Goal: Task Accomplishment & Management: Manage account settings

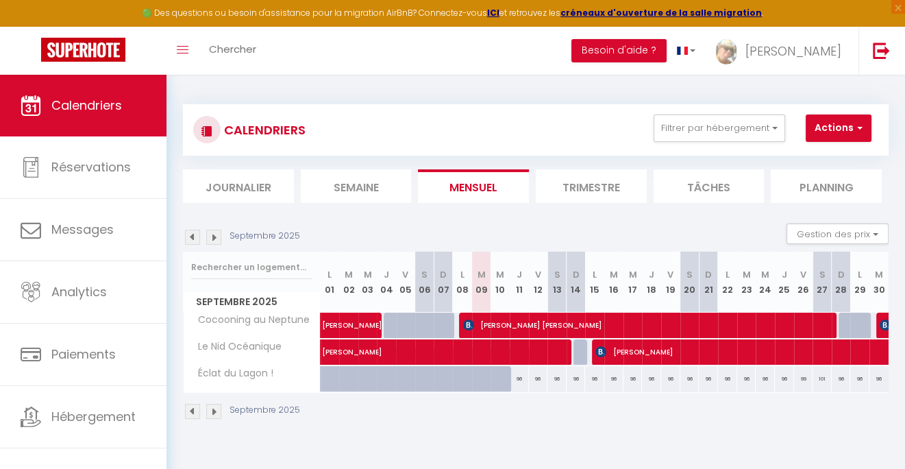
click at [195, 238] on img at bounding box center [192, 237] width 15 height 15
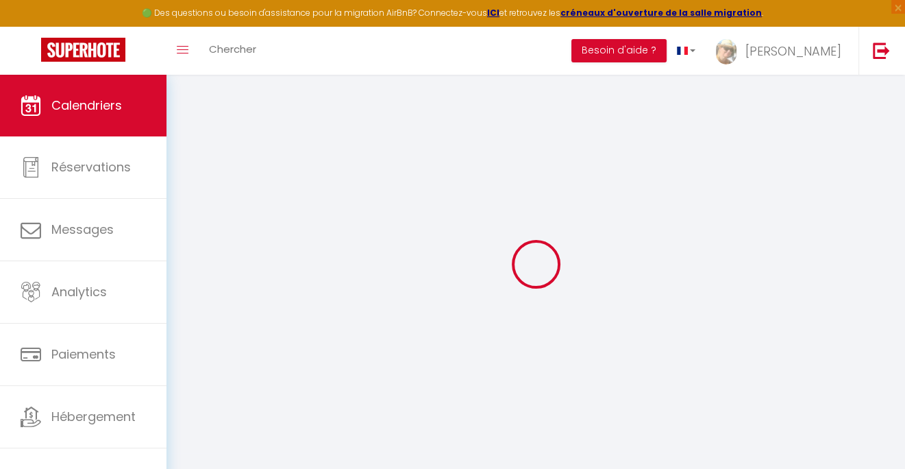
select select
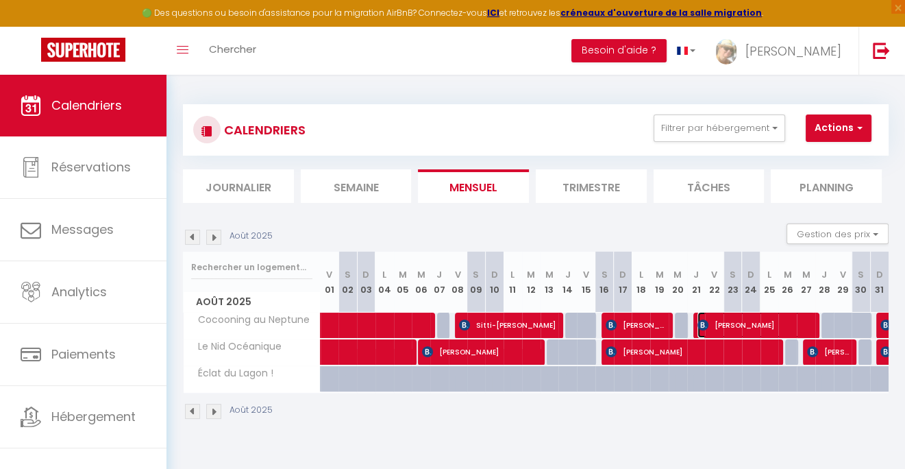
click at [808, 323] on span "[PERSON_NAME]" at bounding box center [756, 325] width 117 height 26
select select "OK"
select select "0"
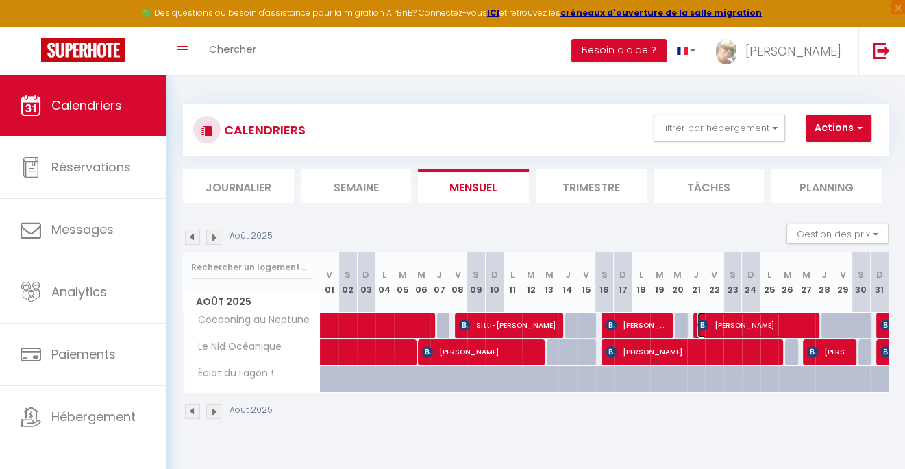
select select "1"
select select
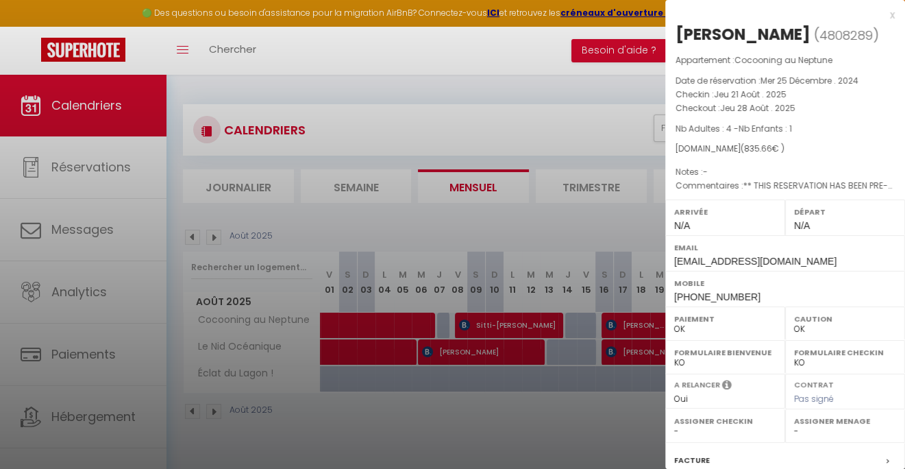
click at [885, 16] on div "x [PERSON_NAME] ( 4808289 ) Appartement : Cocooning au Neptune Date de réservat…" at bounding box center [785, 319] width 240 height 639
click at [882, 16] on div "x" at bounding box center [780, 15] width 230 height 16
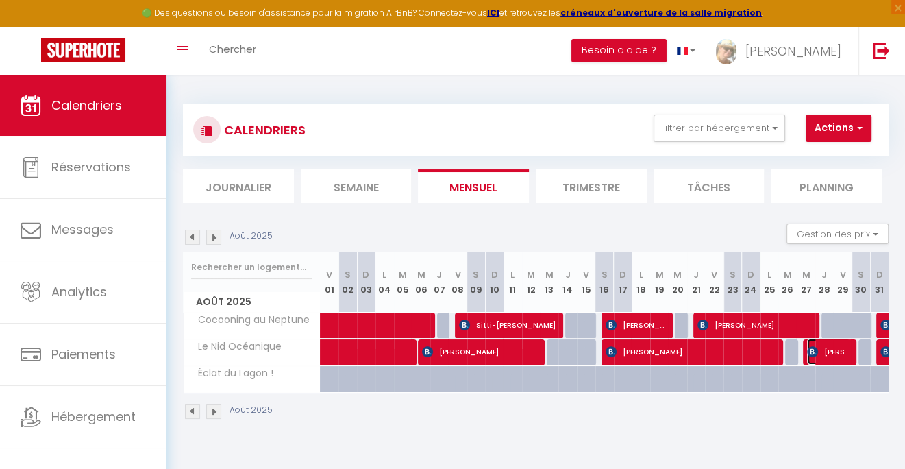
click at [831, 353] on span "[PERSON_NAME]" at bounding box center [828, 351] width 43 height 26
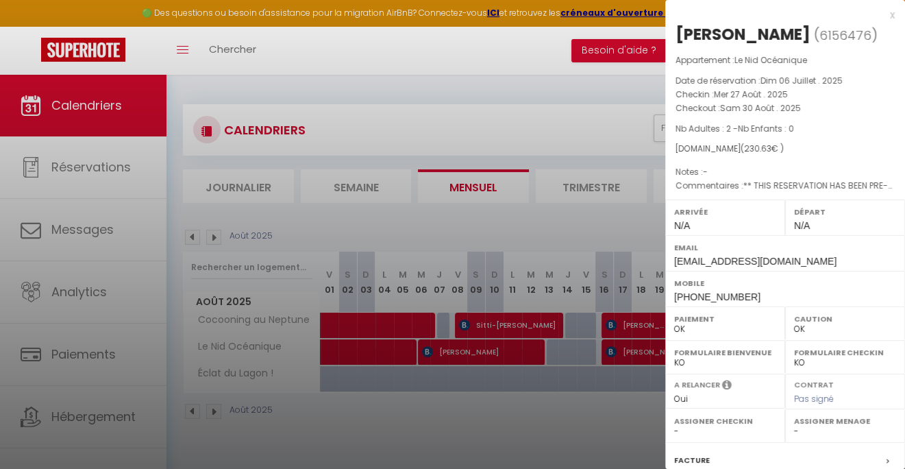
click at [882, 14] on div "x" at bounding box center [780, 15] width 230 height 16
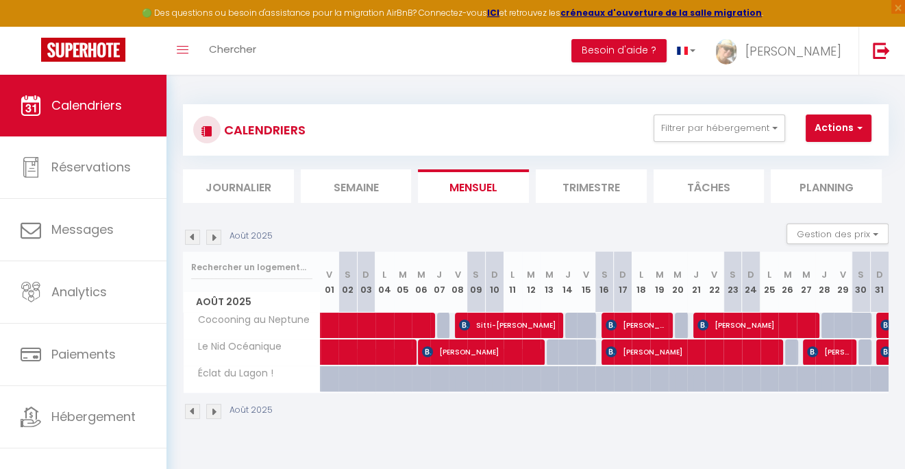
click at [213, 236] on img at bounding box center [213, 237] width 15 height 15
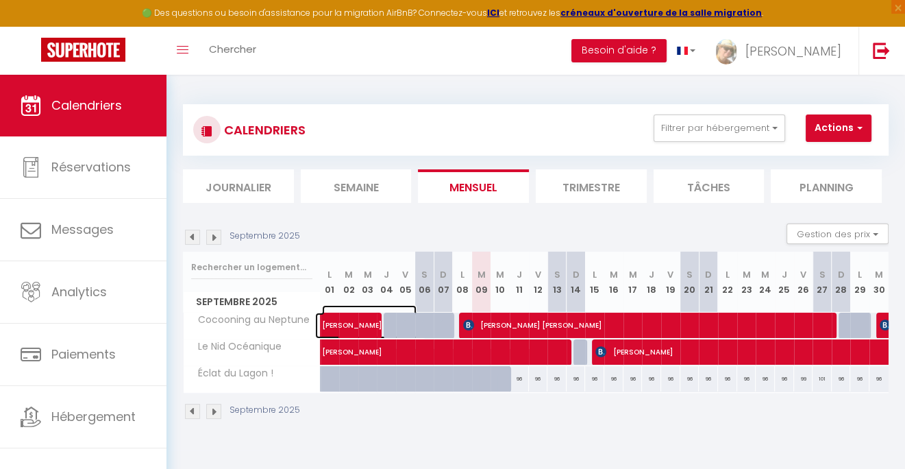
click at [343, 315] on span "[PERSON_NAME]" at bounding box center [369, 318] width 95 height 26
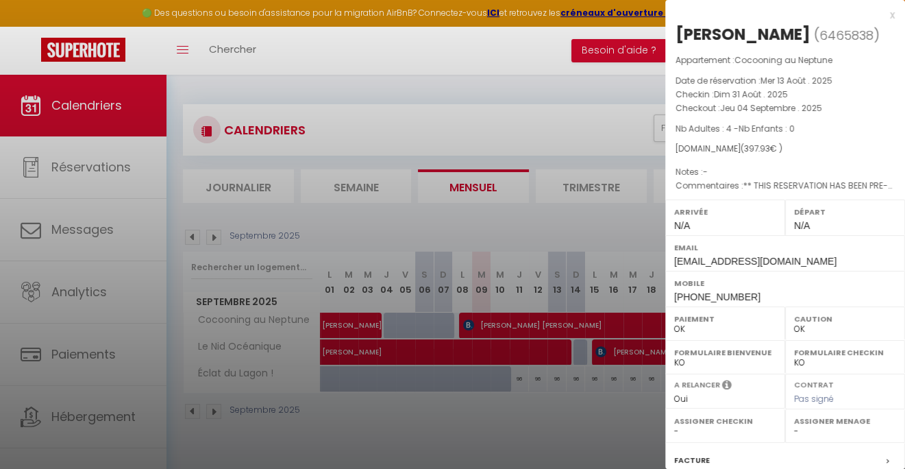
click at [880, 14] on div "x" at bounding box center [780, 15] width 230 height 16
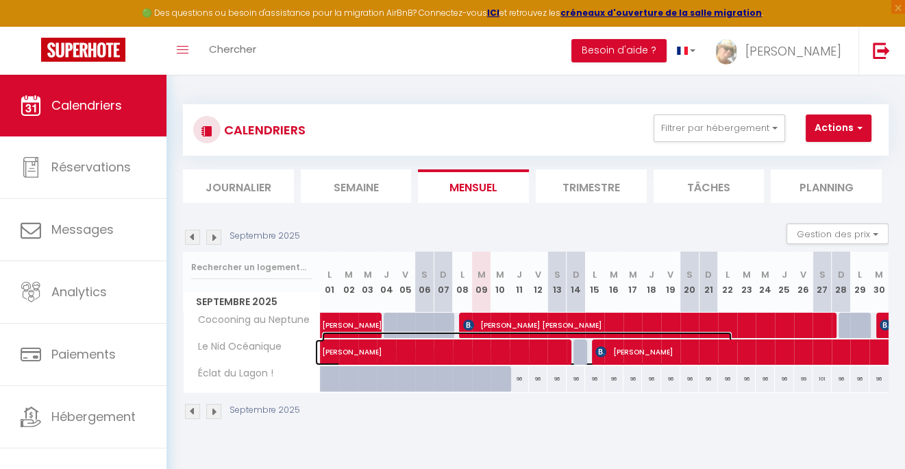
click at [349, 354] on span "[PERSON_NAME]" at bounding box center [527, 345] width 410 height 26
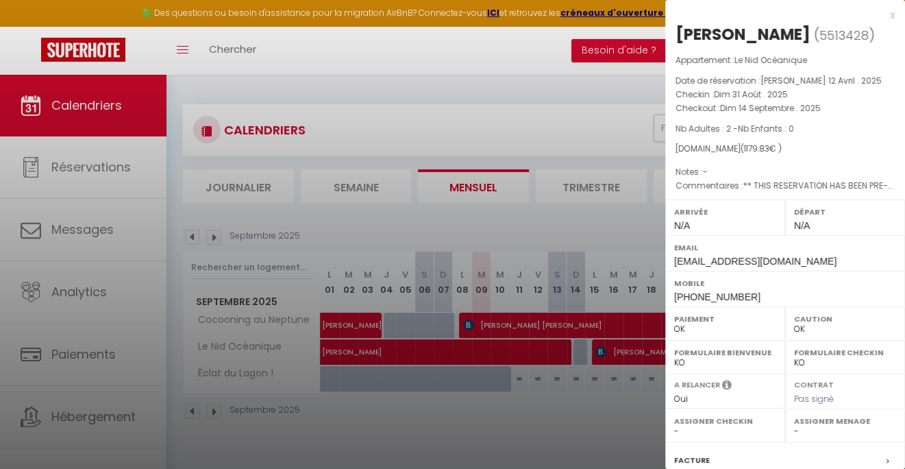
click at [881, 12] on div "x" at bounding box center [780, 15] width 230 height 16
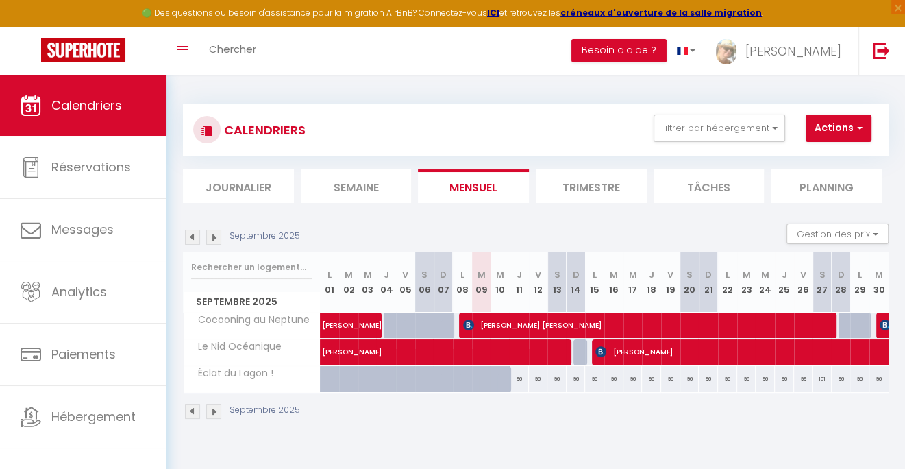
click at [215, 238] on img at bounding box center [213, 237] width 15 height 15
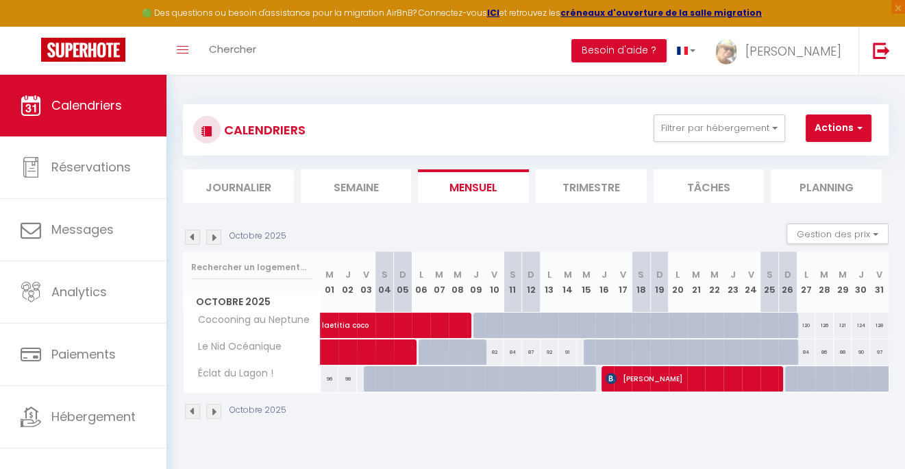
click at [215, 238] on img at bounding box center [213, 237] width 15 height 15
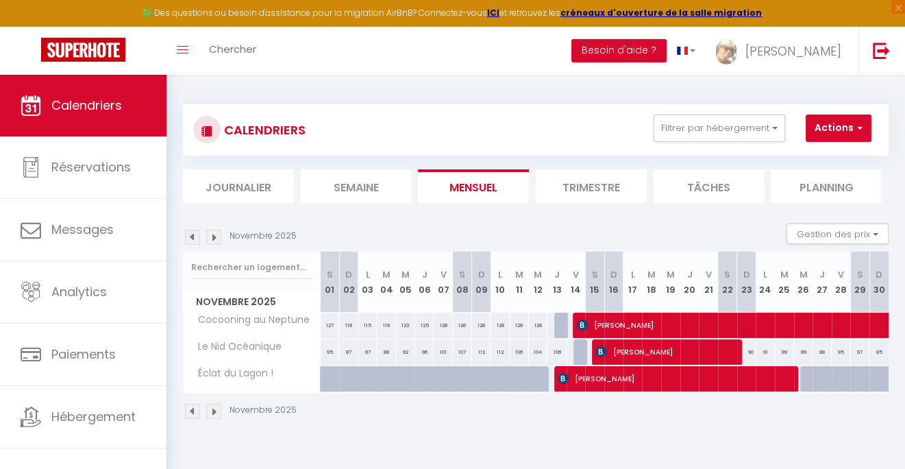
click at [215, 238] on img at bounding box center [213, 237] width 15 height 15
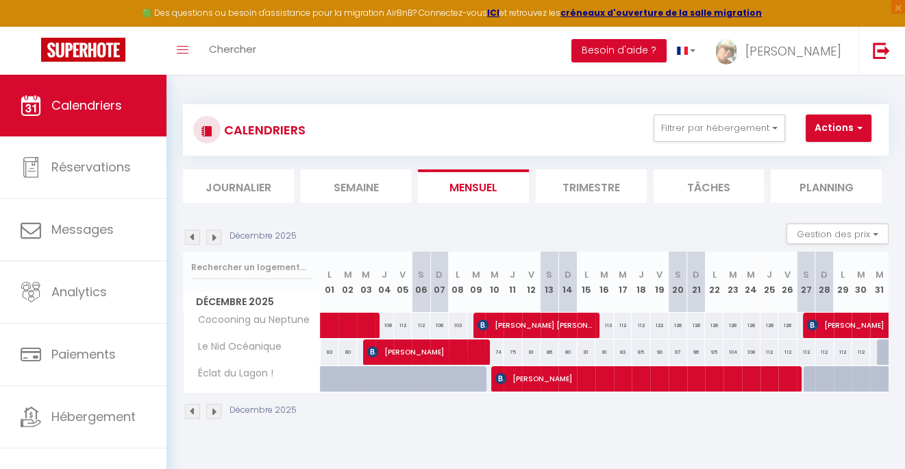
click at [188, 242] on img at bounding box center [192, 237] width 15 height 15
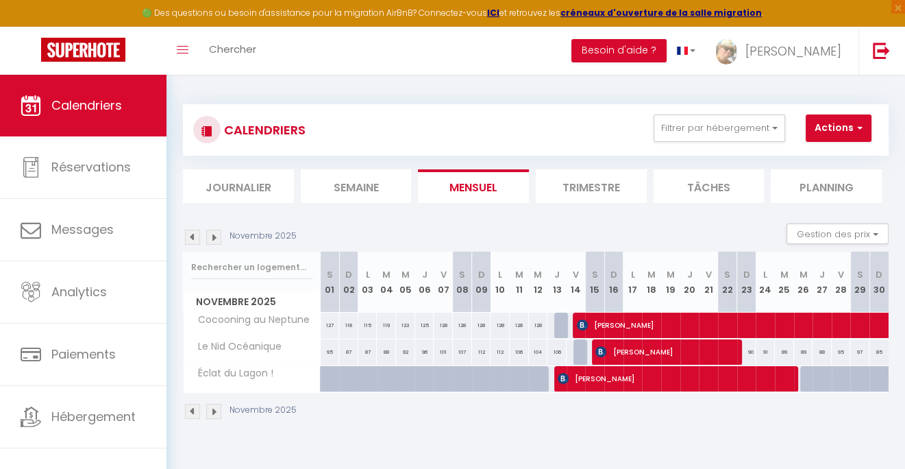
click at [193, 238] on img at bounding box center [192, 237] width 15 height 15
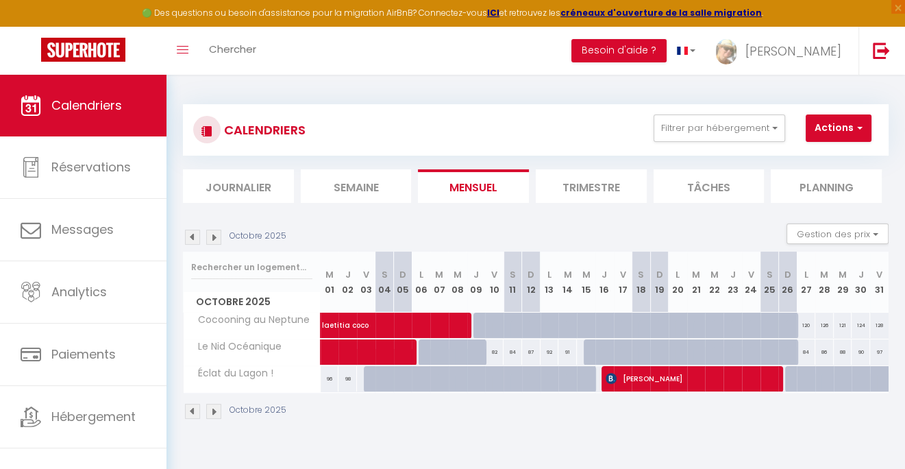
click at [192, 234] on img at bounding box center [192, 237] width 15 height 15
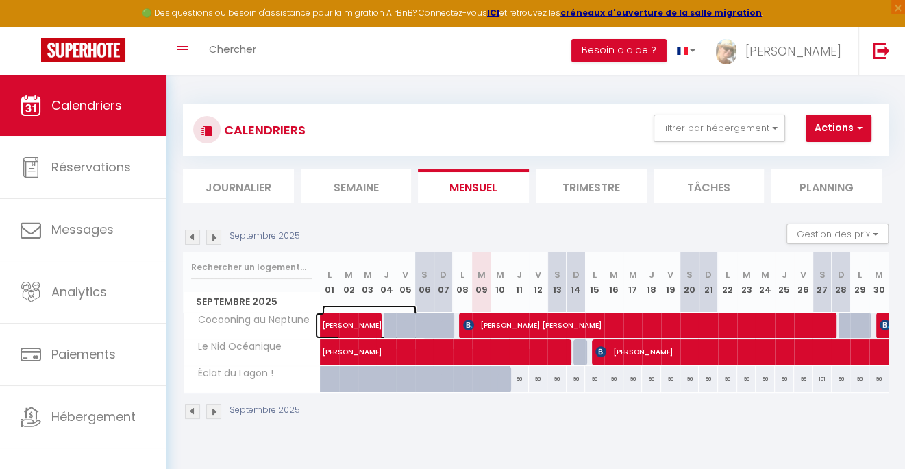
click at [343, 320] on span "[PERSON_NAME]" at bounding box center [369, 318] width 95 height 26
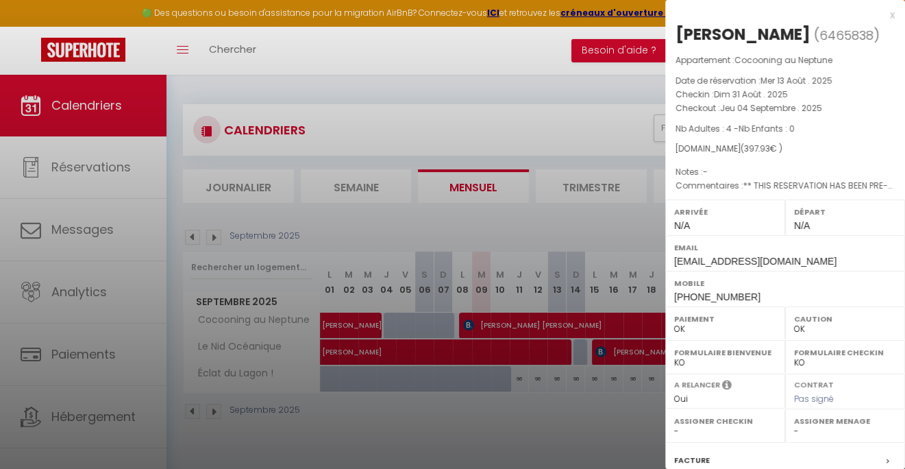
click at [882, 14] on div "x" at bounding box center [780, 15] width 230 height 16
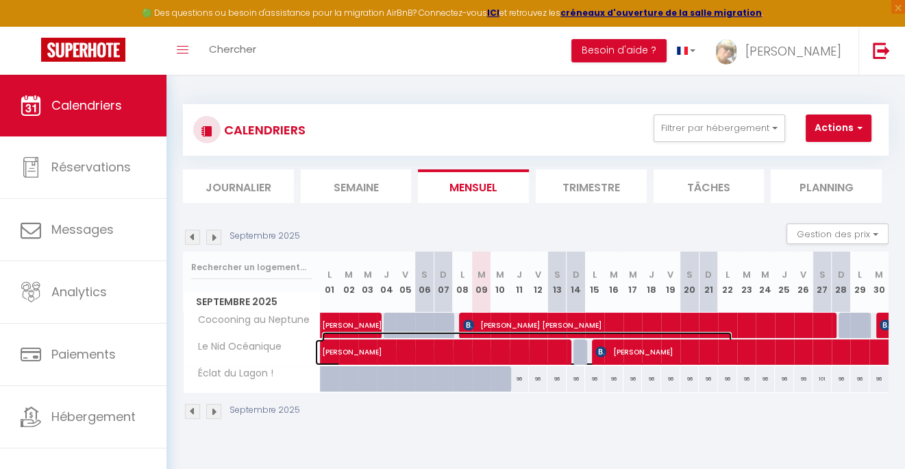
click at [471, 352] on span "[PERSON_NAME]" at bounding box center [527, 345] width 410 height 26
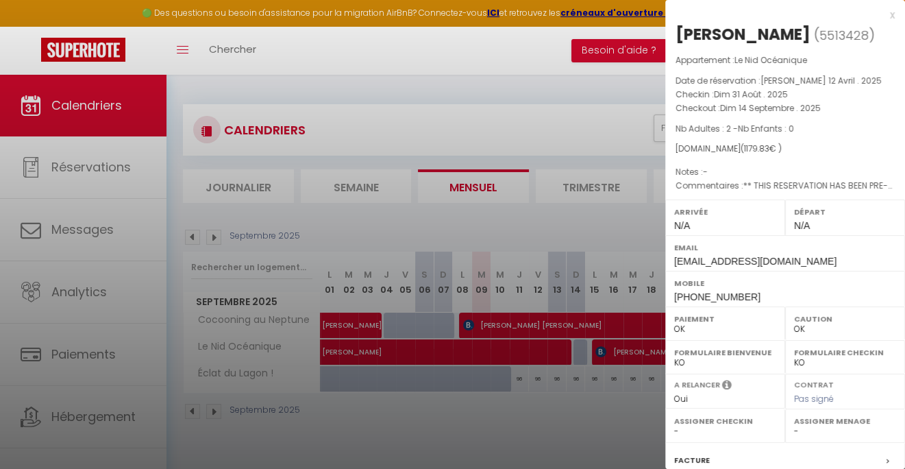
click at [883, 16] on div "x" at bounding box center [780, 15] width 230 height 16
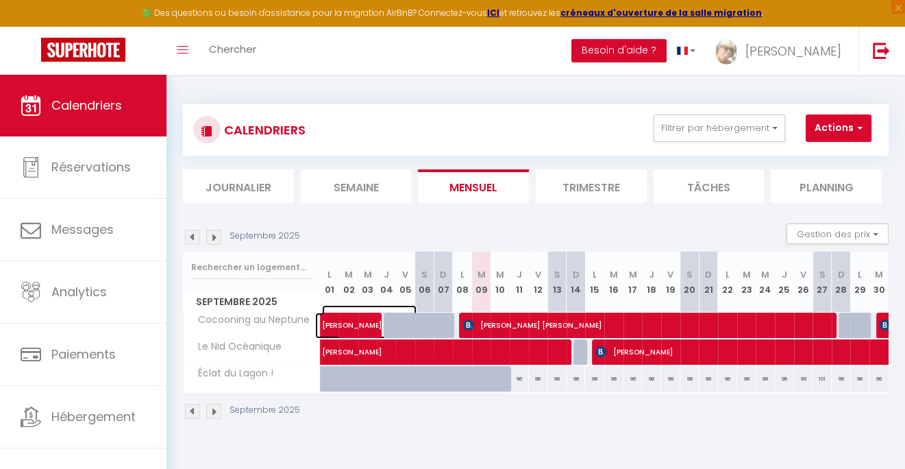
click at [368, 316] on span "[PERSON_NAME]" at bounding box center [369, 318] width 95 height 26
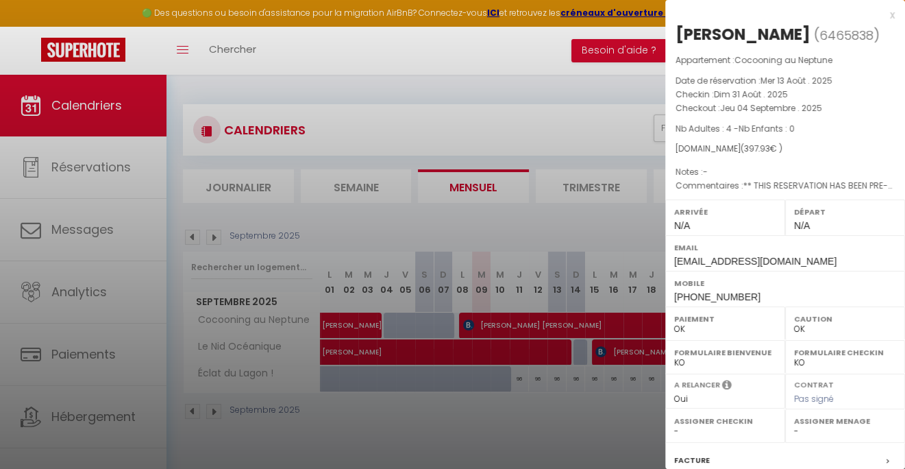
click at [882, 17] on div "x" at bounding box center [780, 15] width 230 height 16
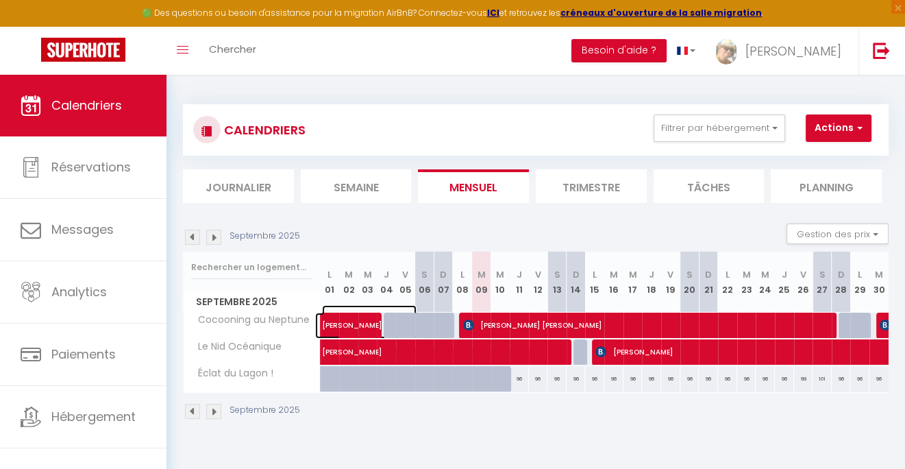
click at [363, 318] on span "[PERSON_NAME]" at bounding box center [369, 318] width 95 height 26
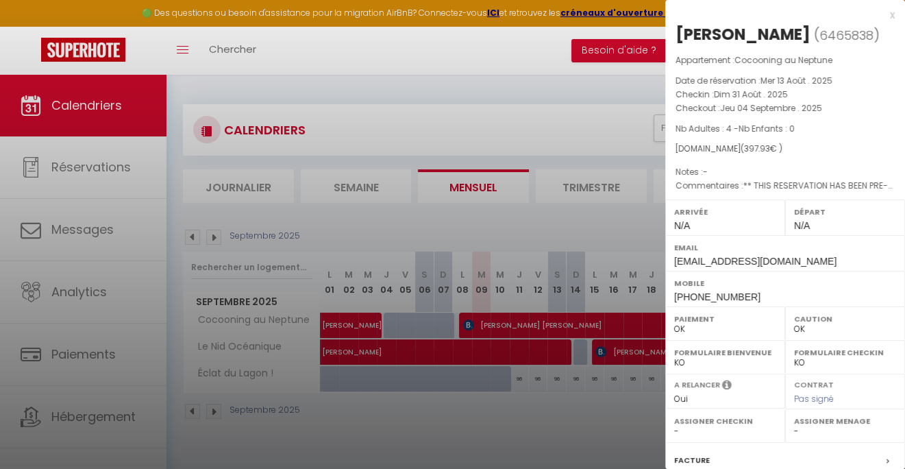
click at [883, 16] on div "x" at bounding box center [780, 15] width 230 height 16
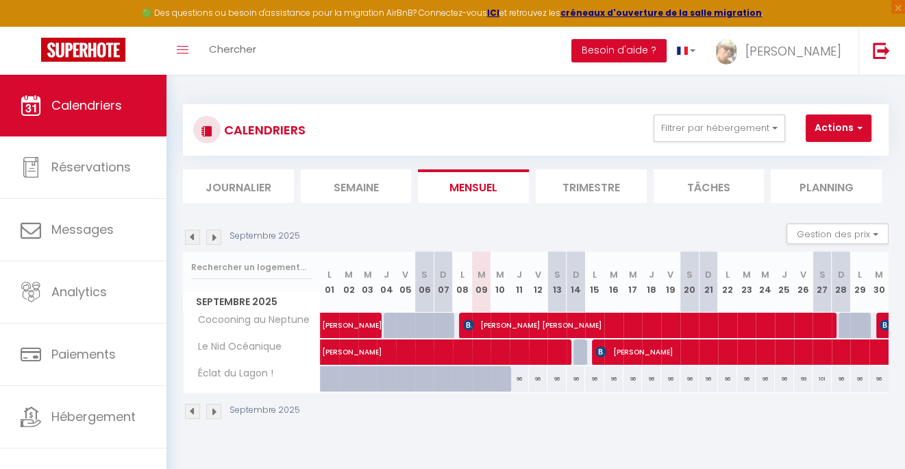
click at [217, 235] on img at bounding box center [213, 237] width 15 height 15
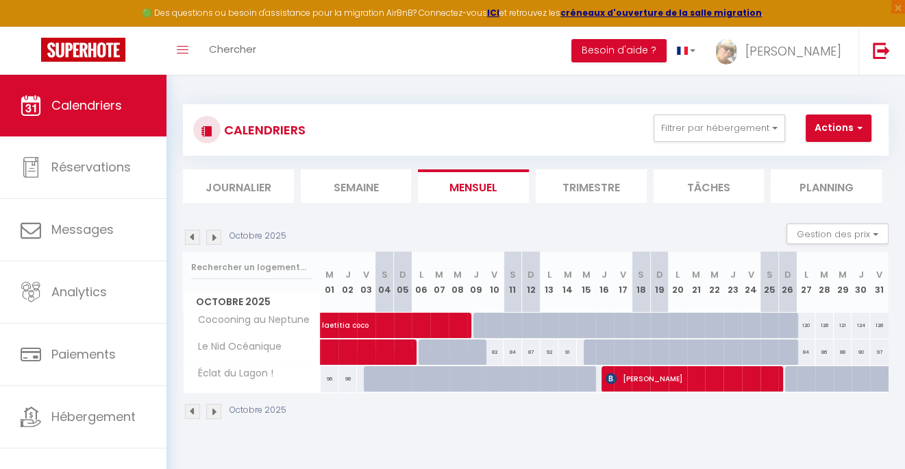
click at [192, 241] on img at bounding box center [192, 237] width 15 height 15
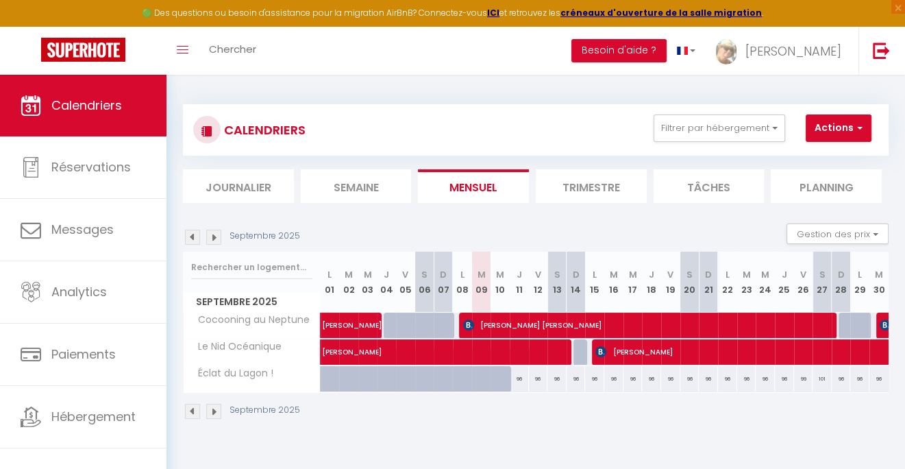
click at [224, 241] on div "Septembre 2025" at bounding box center [243, 237] width 121 height 15
click at [219, 240] on img at bounding box center [213, 237] width 15 height 15
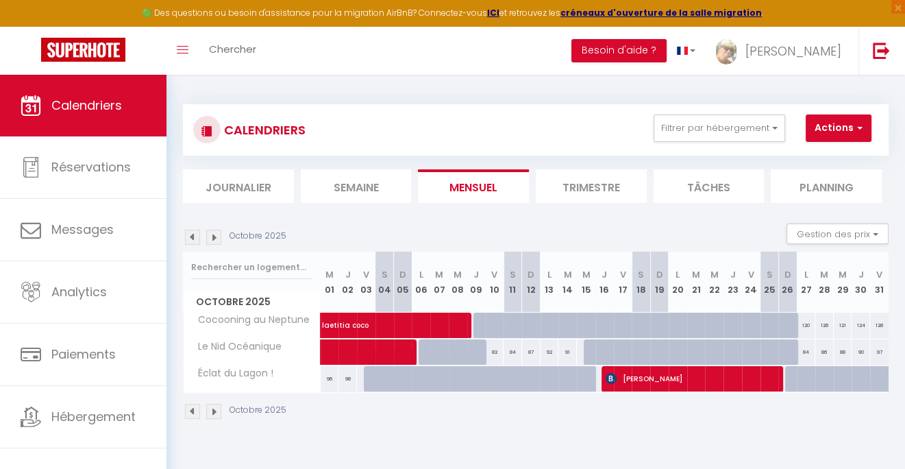
click at [193, 236] on img at bounding box center [192, 237] width 15 height 15
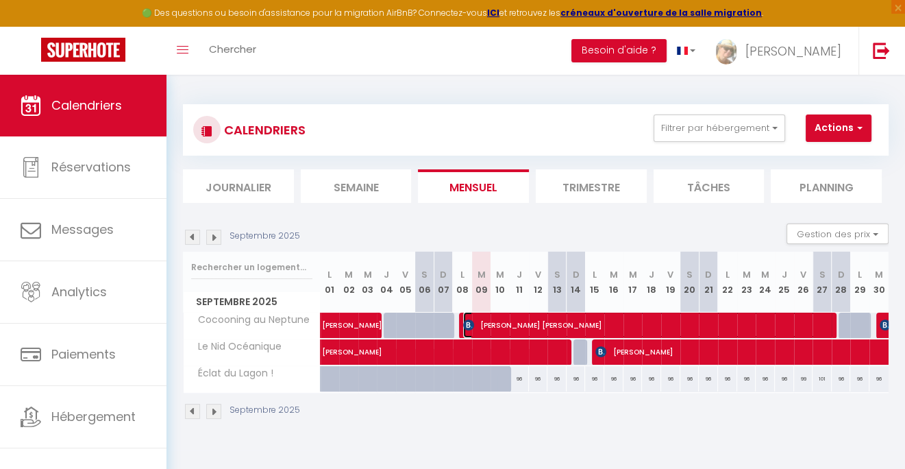
click at [614, 326] on span "[PERSON_NAME] [PERSON_NAME]" at bounding box center [648, 325] width 371 height 26
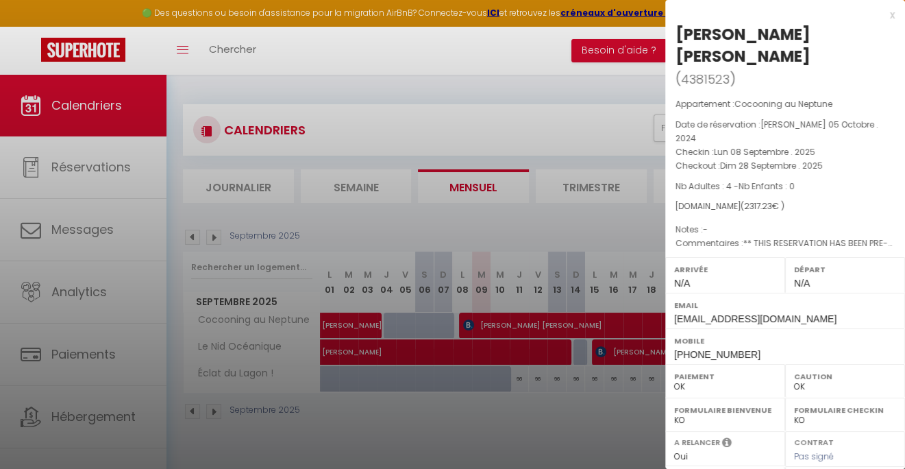
click at [880, 16] on div "x" at bounding box center [780, 15] width 230 height 16
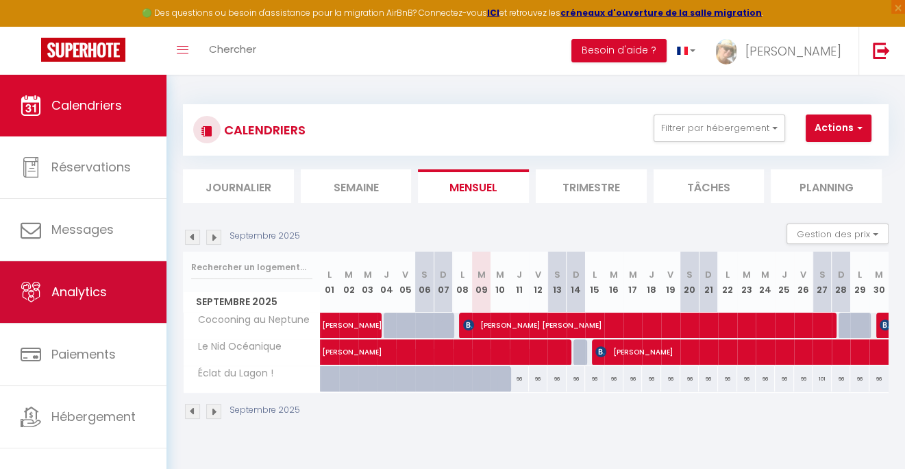
click at [65, 298] on span "Analytics" at bounding box center [79, 291] width 56 height 17
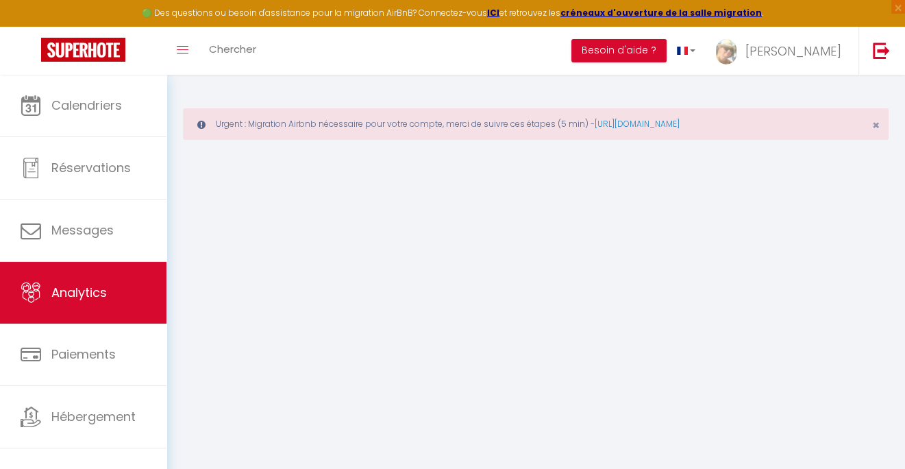
select select "2025"
select select "9"
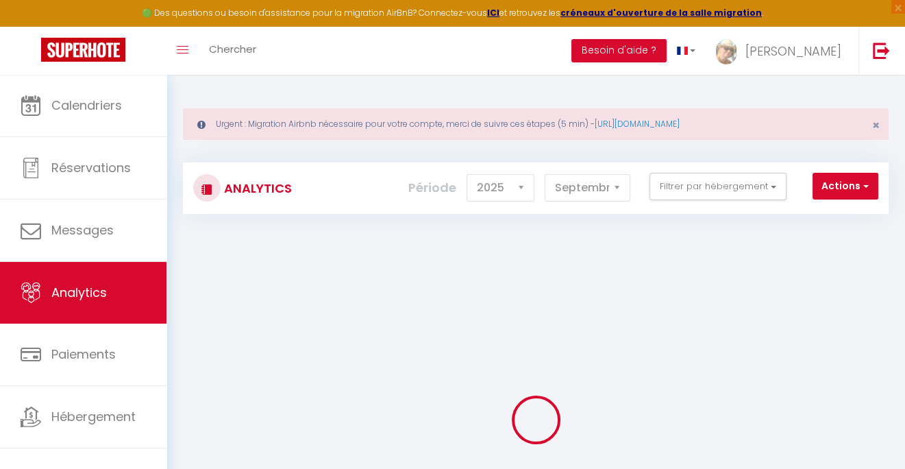
checkbox input "false"
checkbox Océanique "false"
checkbox \! "false"
checkbox Neptune "false"
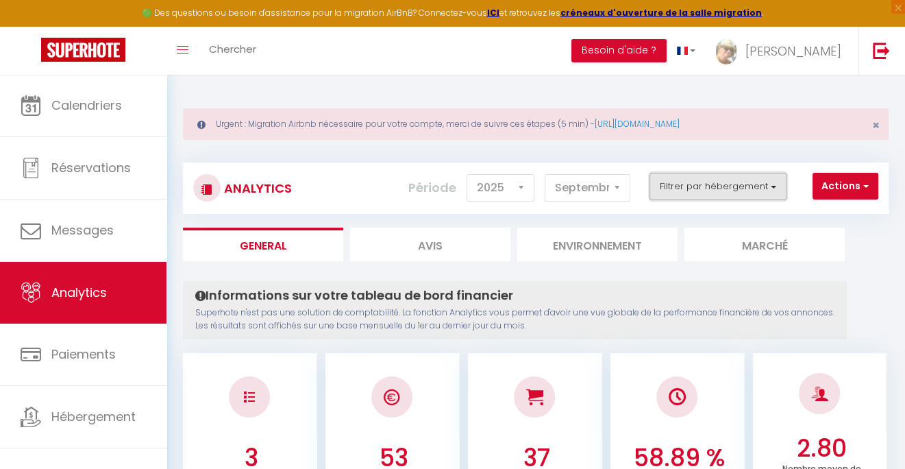
click at [730, 189] on button "Filtrer par hébergement" at bounding box center [718, 186] width 137 height 27
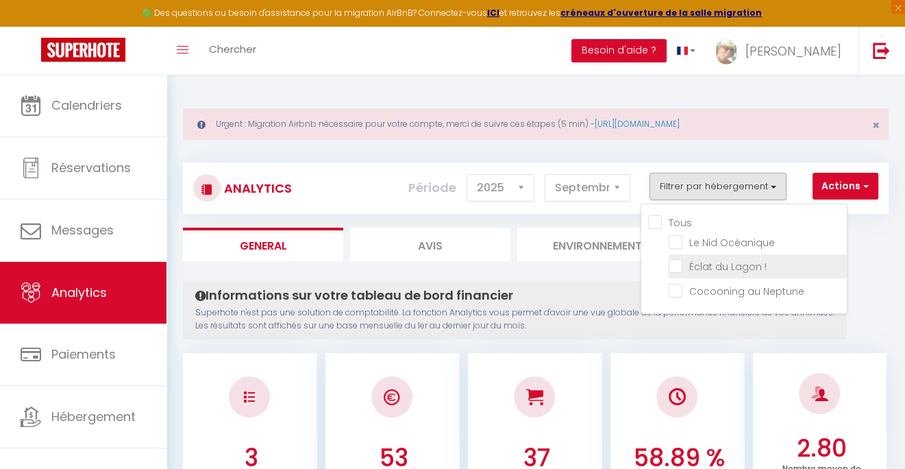
click at [704, 263] on \! "checkbox" at bounding box center [758, 265] width 178 height 14
checkbox \! "true"
checkbox Océanique "false"
checkbox Neptune "false"
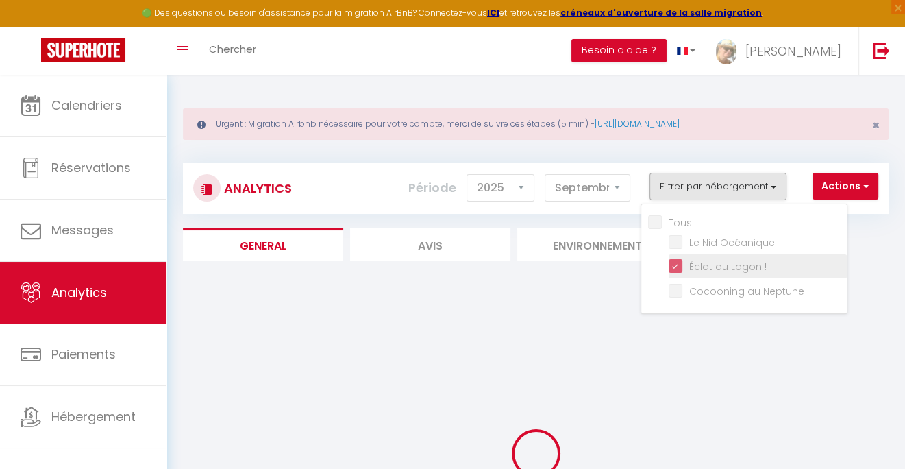
checkbox Océanique "false"
checkbox Neptune "false"
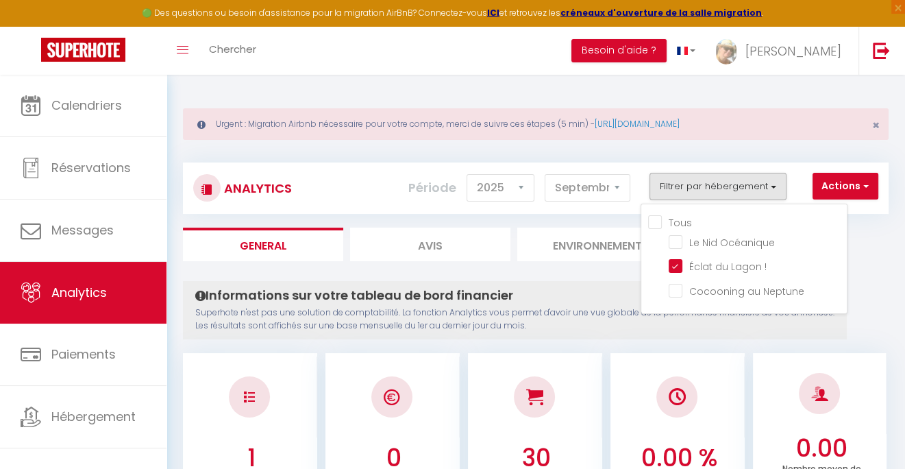
click at [573, 335] on div "Informations sur votre tableau de bord financier Superhote n'est pas une soluti…" at bounding box center [515, 310] width 664 height 58
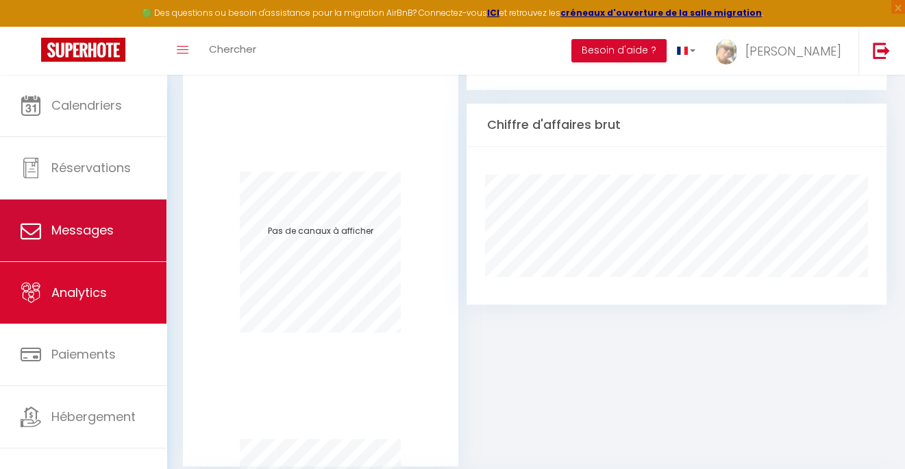
scroll to position [777, 0]
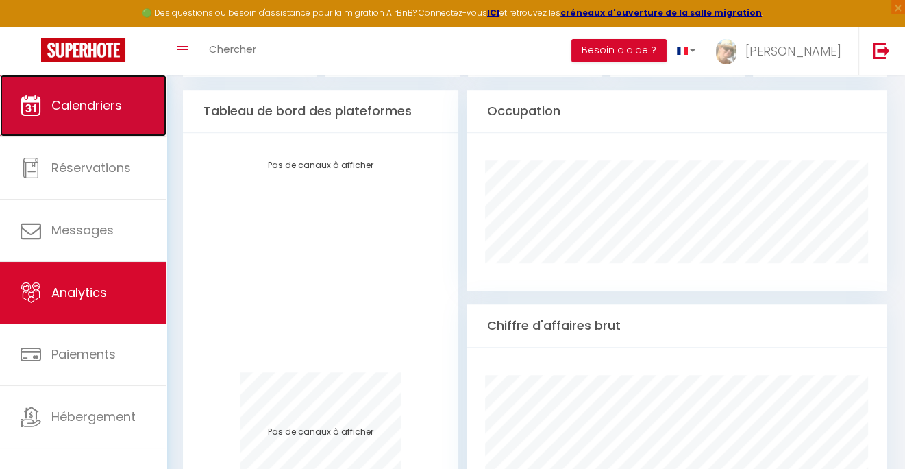
click at [71, 99] on span "Calendriers" at bounding box center [86, 105] width 71 height 17
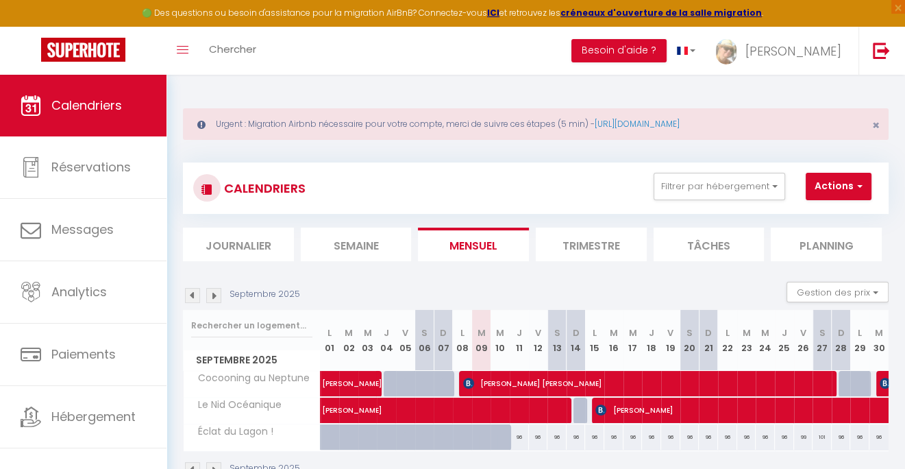
click at [215, 295] on img at bounding box center [213, 295] width 15 height 15
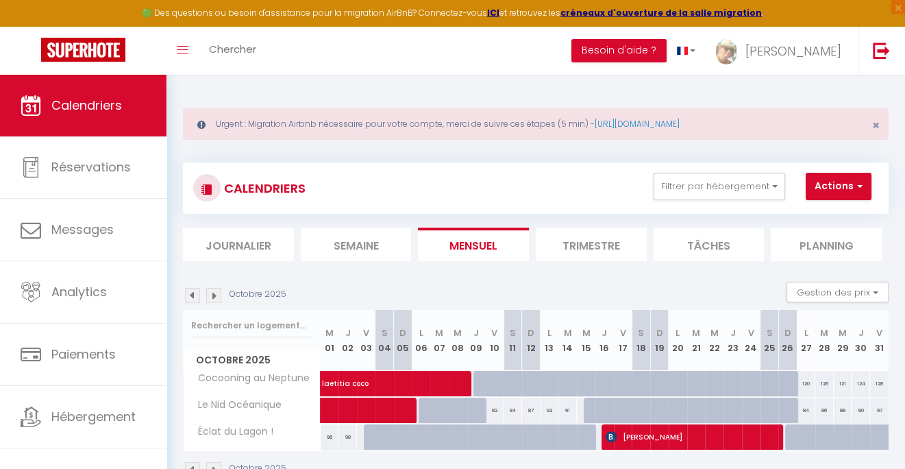
click at [190, 299] on img at bounding box center [192, 295] width 15 height 15
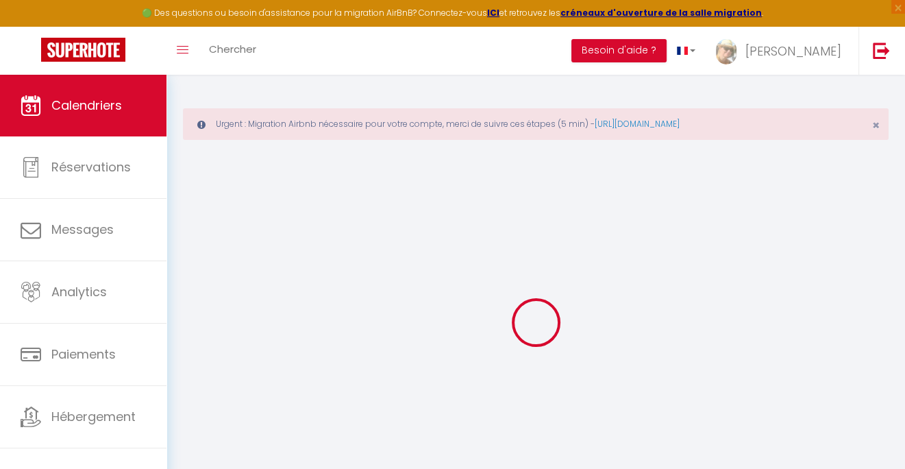
select select
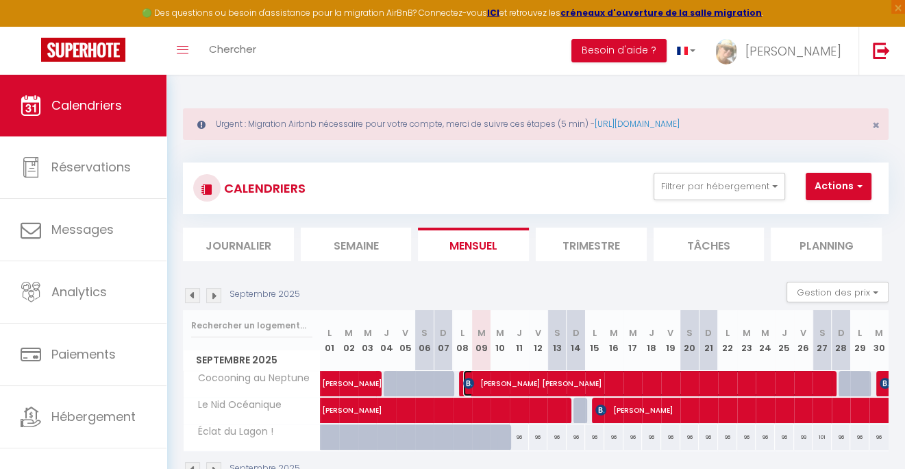
click at [615, 375] on span "[PERSON_NAME] [PERSON_NAME]" at bounding box center [648, 383] width 371 height 26
select select "OK"
select select "0"
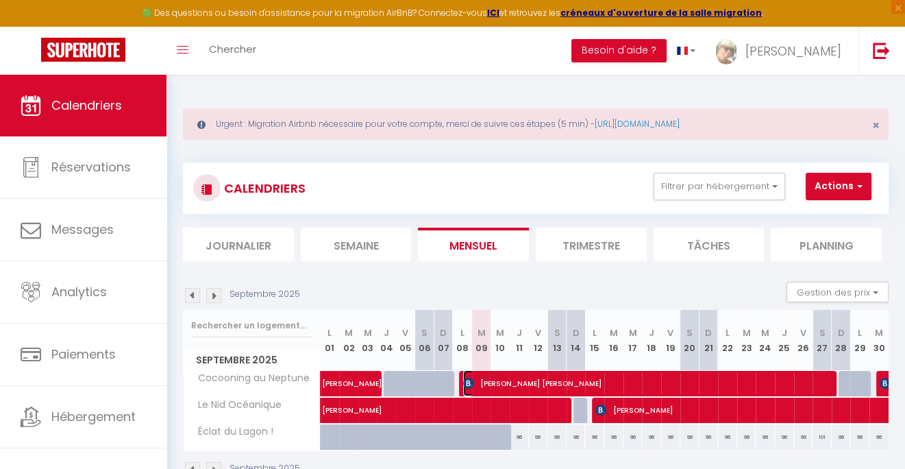
select select "1"
select select
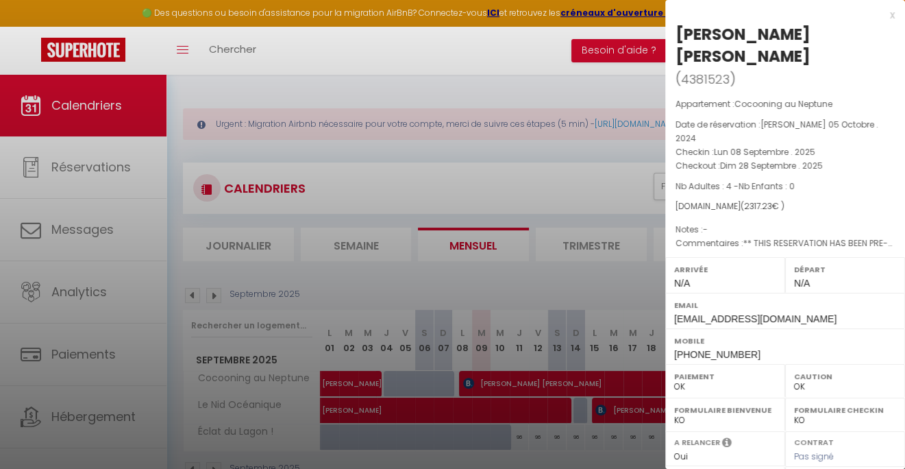
click at [208, 295] on div at bounding box center [452, 234] width 905 height 469
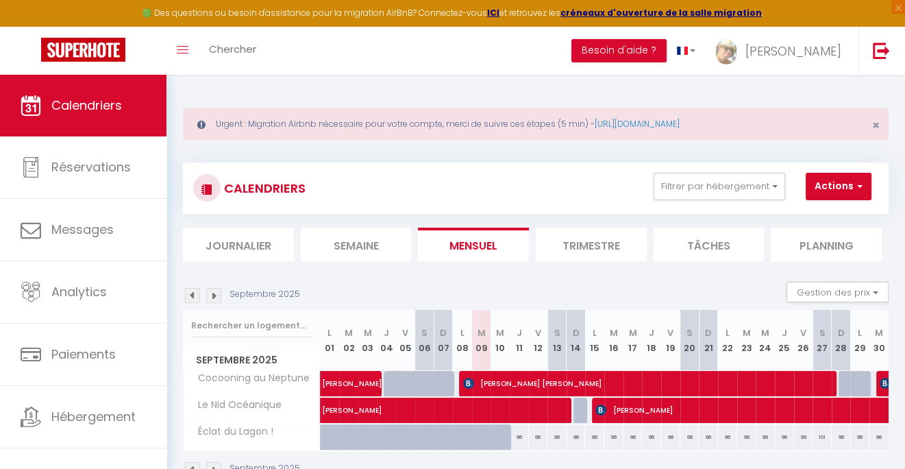
click at [217, 293] on img at bounding box center [213, 295] width 15 height 15
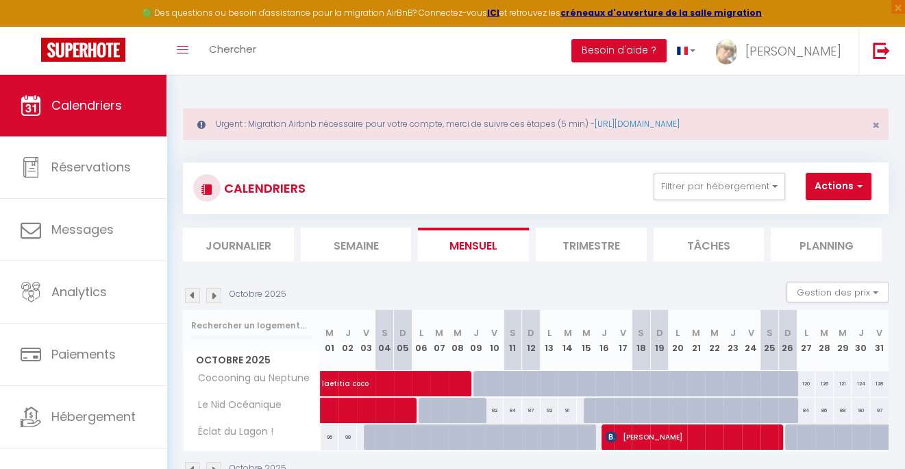
click at [190, 296] on img at bounding box center [192, 295] width 15 height 15
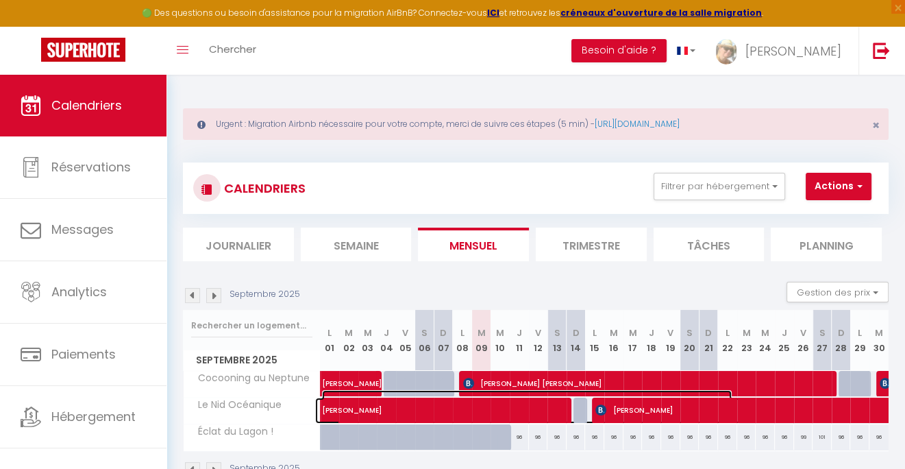
click at [497, 406] on span "[PERSON_NAME]" at bounding box center [527, 403] width 410 height 26
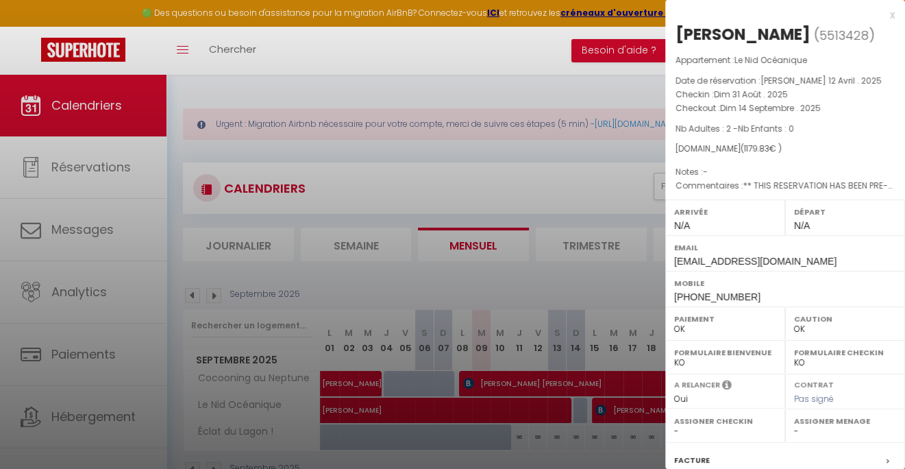
click at [879, 15] on div "x" at bounding box center [780, 15] width 230 height 16
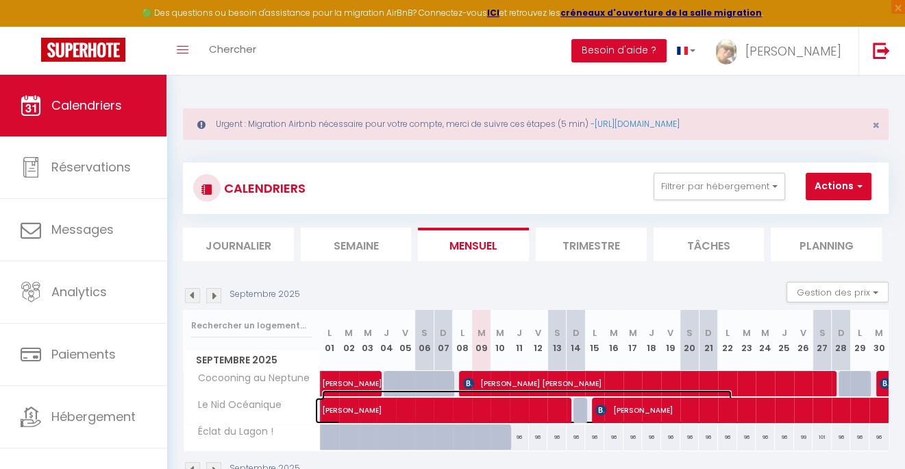
click at [541, 412] on span "[PERSON_NAME]" at bounding box center [527, 403] width 410 height 26
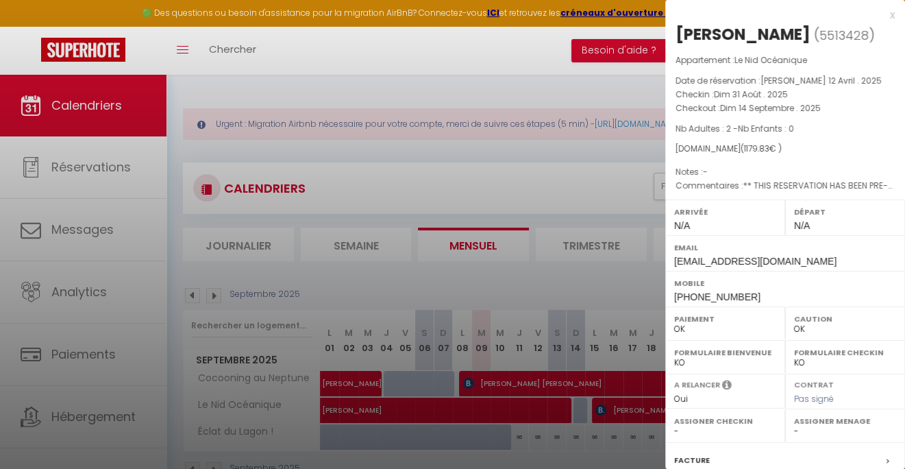
click at [879, 17] on div "x" at bounding box center [780, 15] width 230 height 16
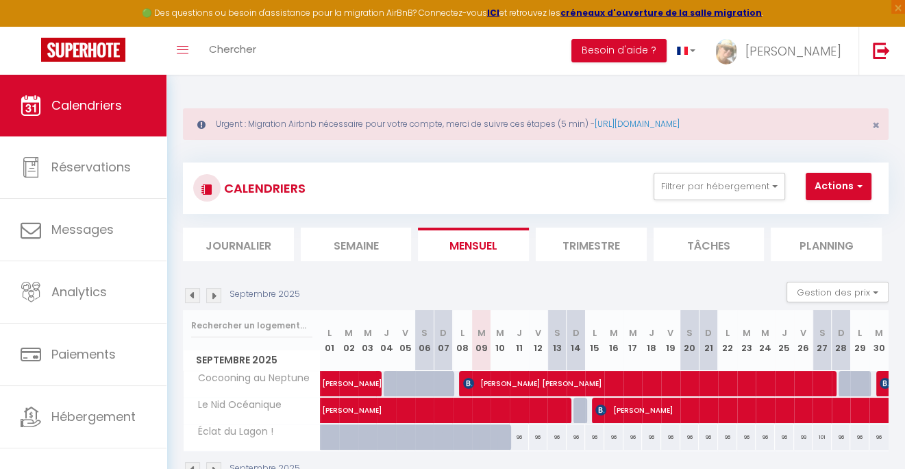
click at [219, 292] on img at bounding box center [213, 295] width 15 height 15
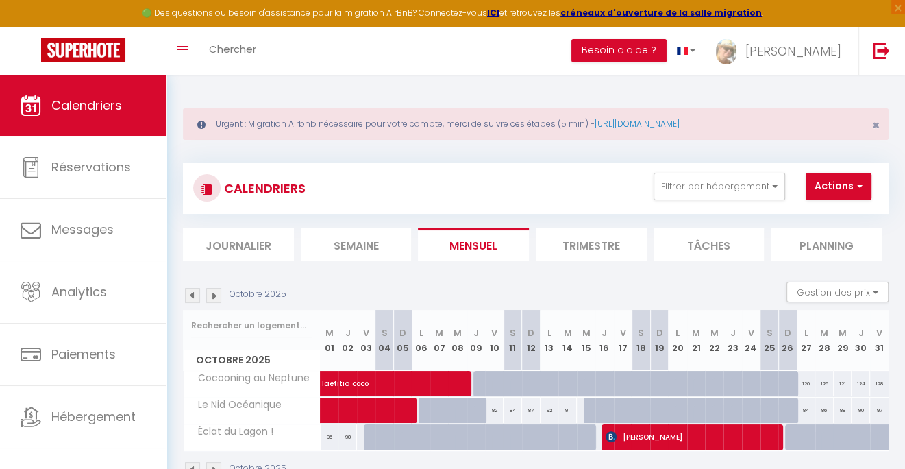
click at [218, 293] on img at bounding box center [213, 295] width 15 height 15
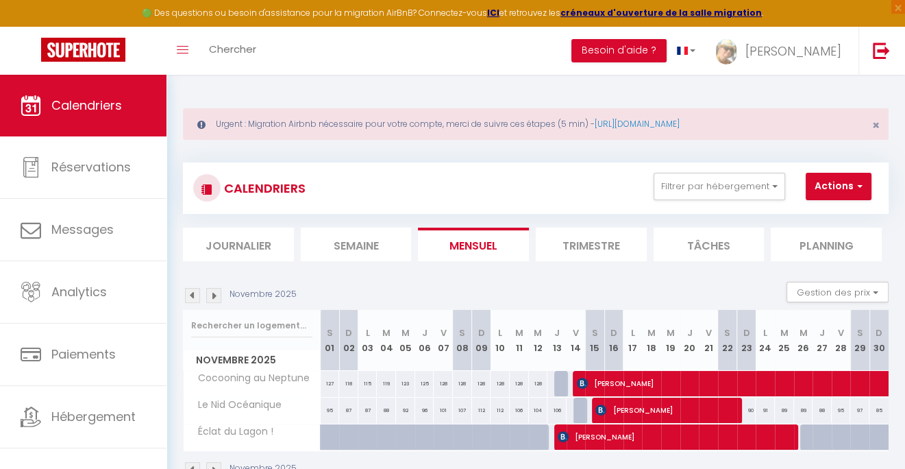
click at [218, 293] on img at bounding box center [213, 295] width 15 height 15
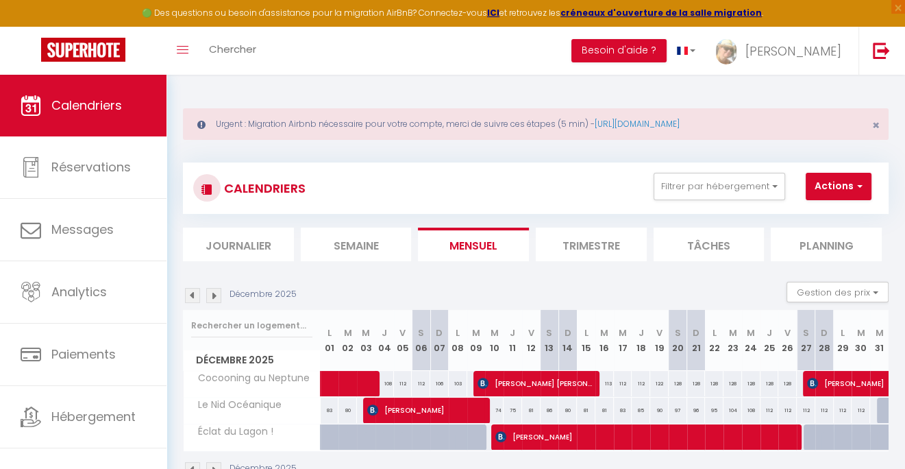
click at [218, 293] on img at bounding box center [213, 295] width 15 height 15
